Goal: Task Accomplishment & Management: Manage account settings

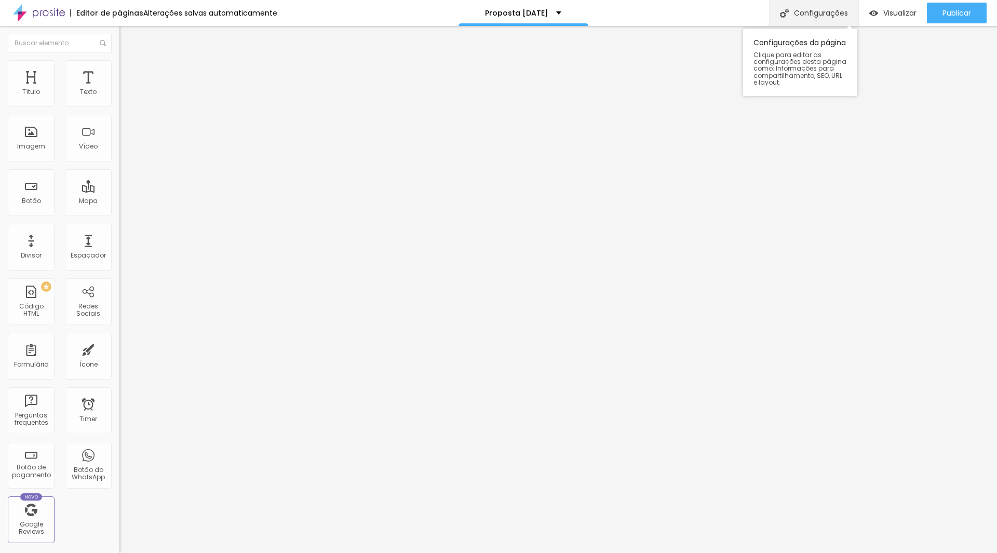
click at [799, 16] on div "Configurações" at bounding box center [813, 13] width 89 height 26
type input "[PERSON_NAME] Fotografia | Especial de [DATE]"
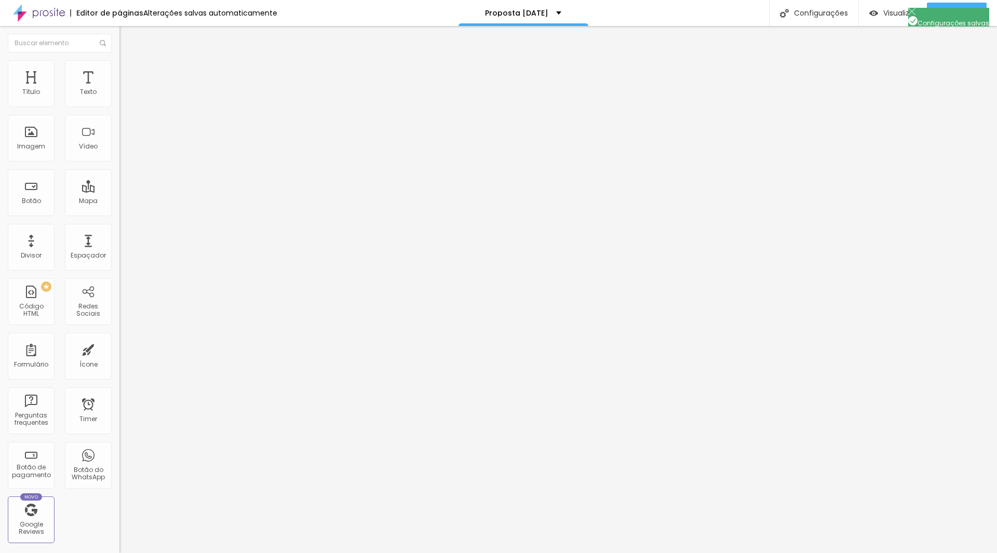
type input "[PERSON_NAME] Fotografia | Pré reserva de [DATE]"
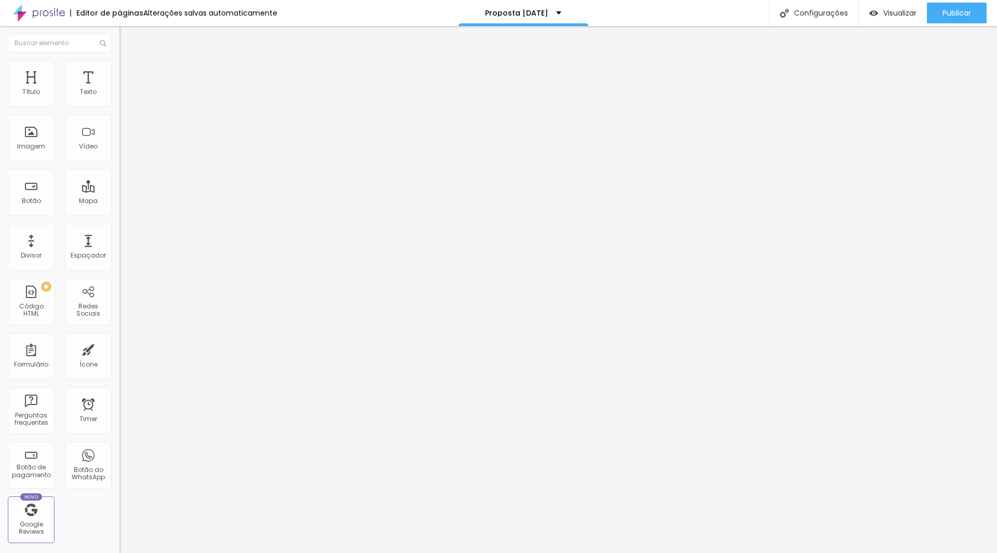
scroll to position [34, 0]
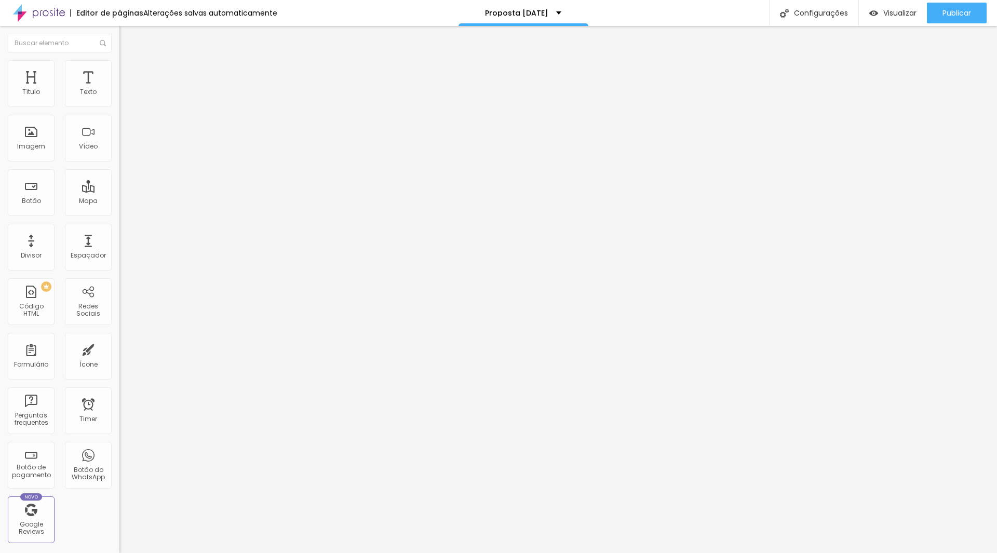
type textarea "[PERSON_NAME],Fotografia,newborn,recém-nascido,gestante,bebês,estúdio fotográfi…"
click at [689, 553] on div at bounding box center [498, 563] width 997 height 9
click at [936, 15] on button "Publicar" at bounding box center [957, 13] width 60 height 21
